Goal: Task Accomplishment & Management: Manage account settings

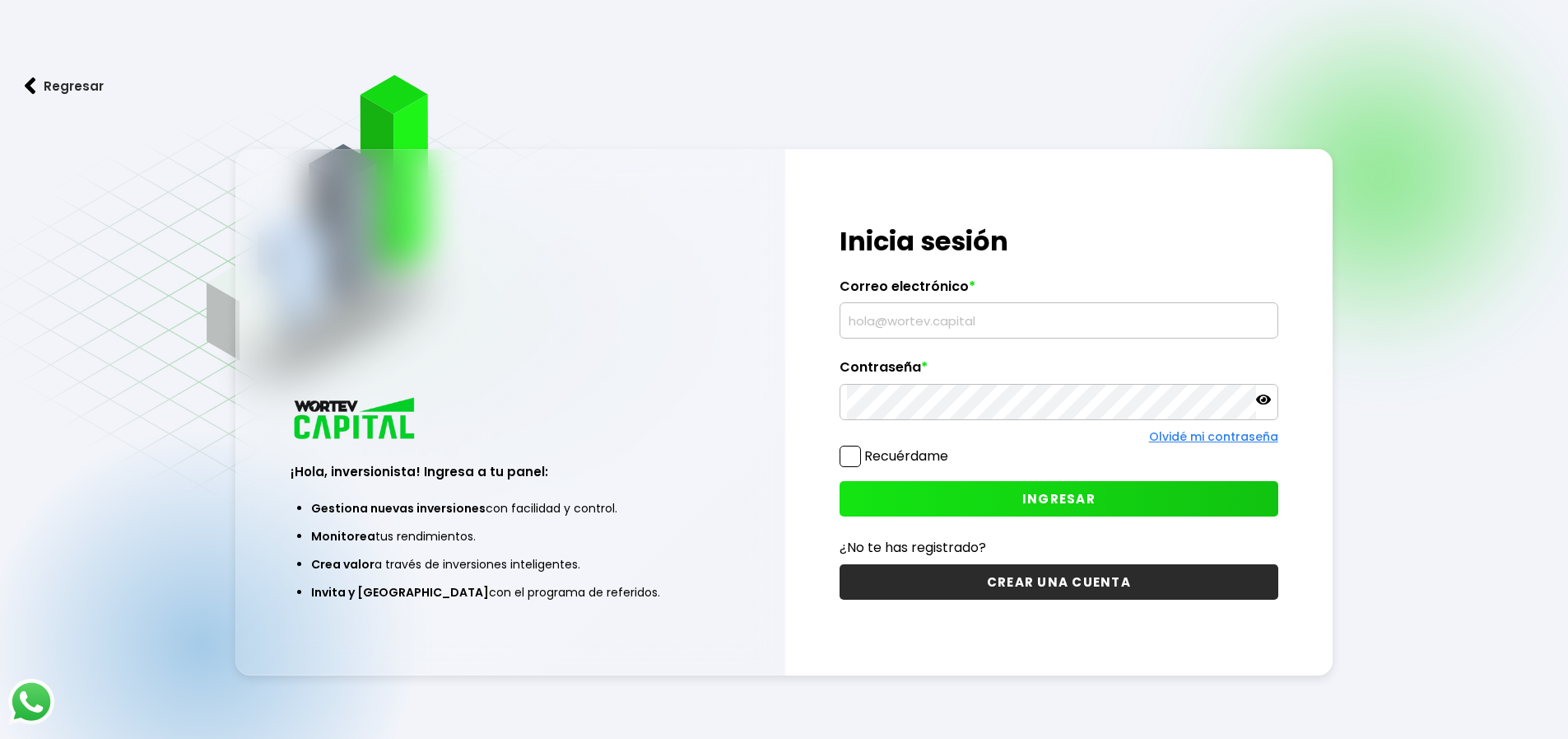
drag, startPoint x: 932, startPoint y: 306, endPoint x: 937, endPoint y: 358, distance: 52.2
click at [932, 320] on div "Correo electrónico *" at bounding box center [1058, 309] width 439 height 61
click at [932, 337] on input "text" at bounding box center [1059, 320] width 424 height 34
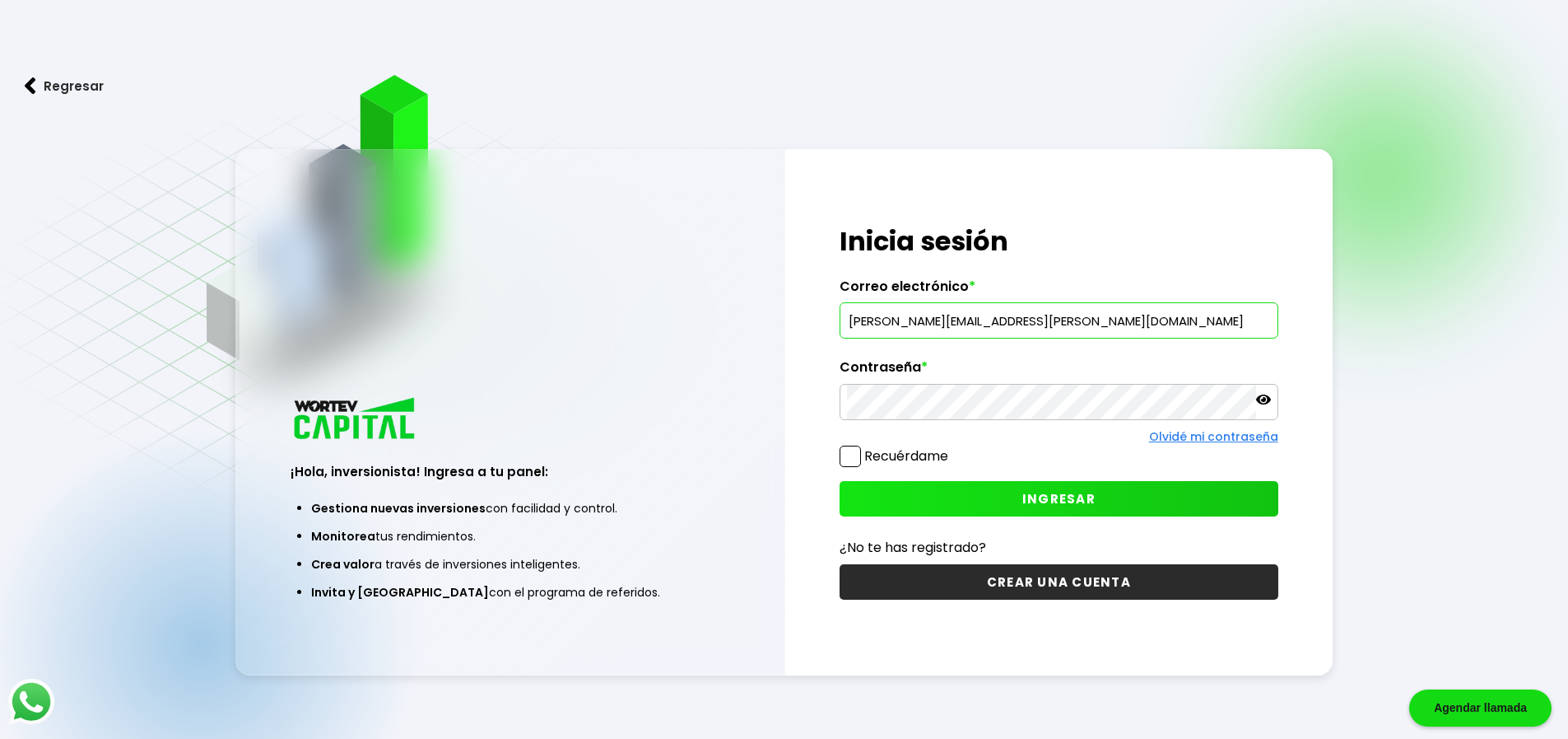
type input "[PERSON_NAME][EMAIL_ADDRESS][PERSON_NAME][DOMAIN_NAME]"
click at [1089, 502] on span "INGRESAR" at bounding box center [1058, 499] width 73 height 18
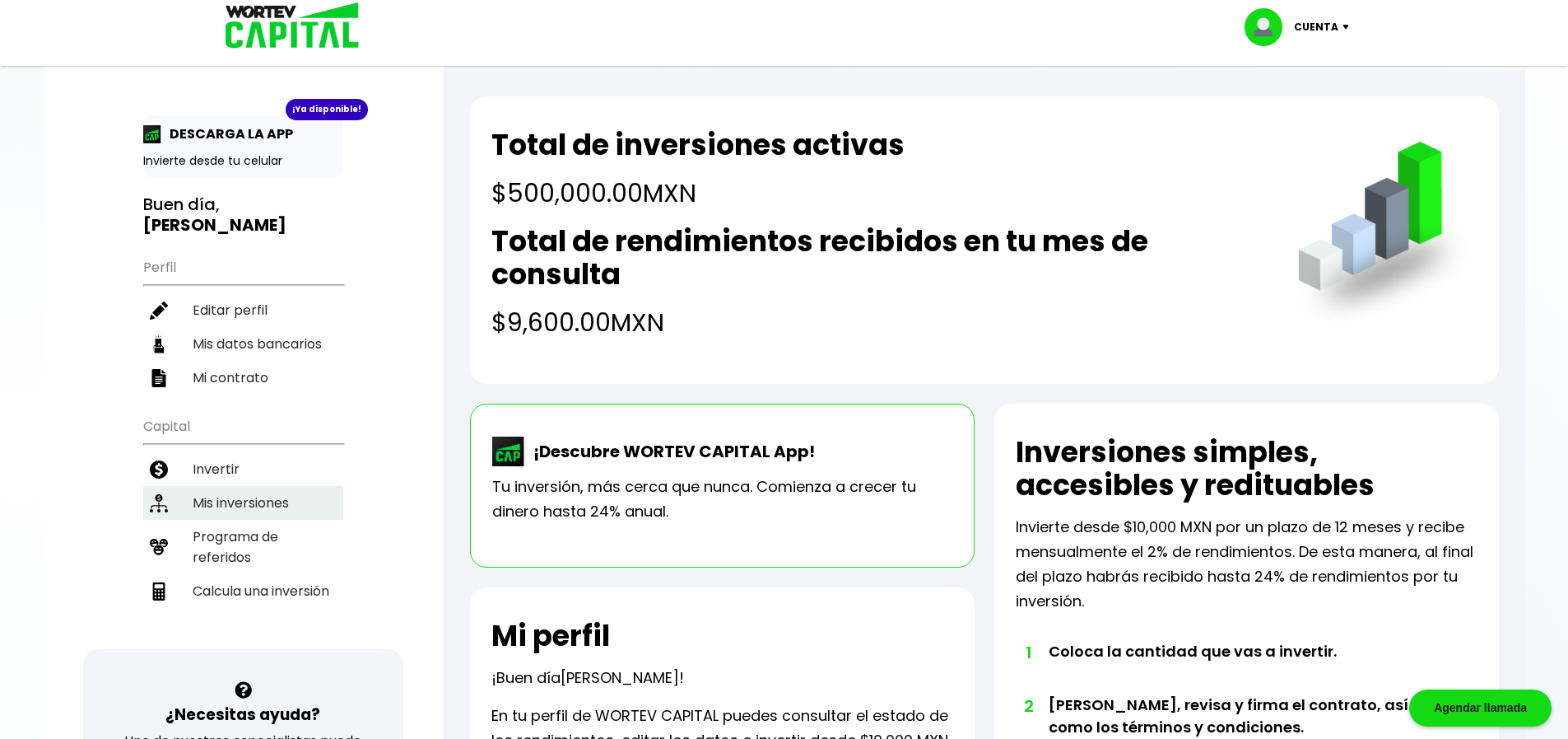
click at [250, 486] on li "Mis inversiones" at bounding box center [243, 502] width 200 height 34
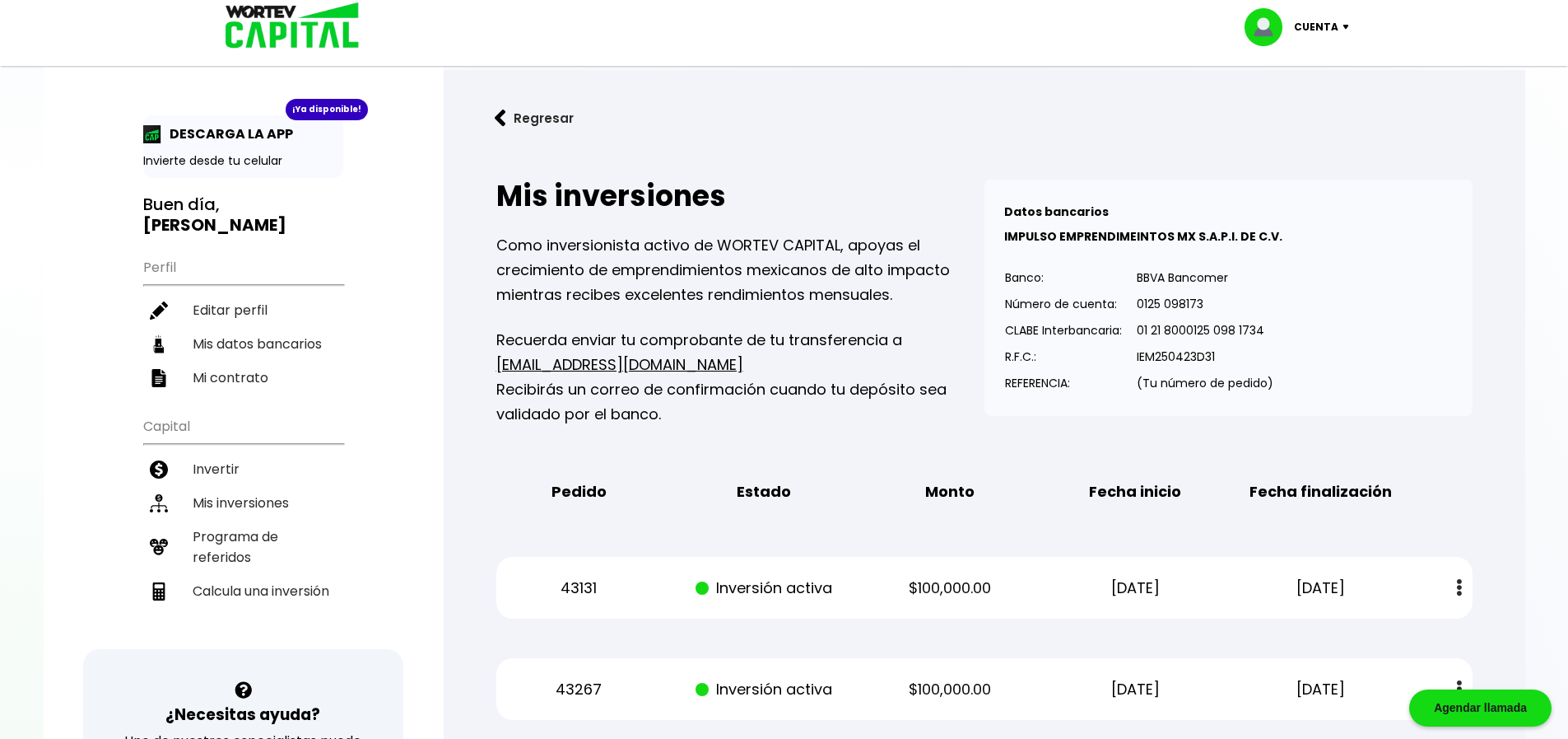
click at [1344, 21] on div "Cuenta" at bounding box center [1302, 26] width 116 height 38
click at [1320, 112] on li "Cerrar sesión" at bounding box center [1298, 109] width 132 height 34
